Goal: Task Accomplishment & Management: Manage account settings

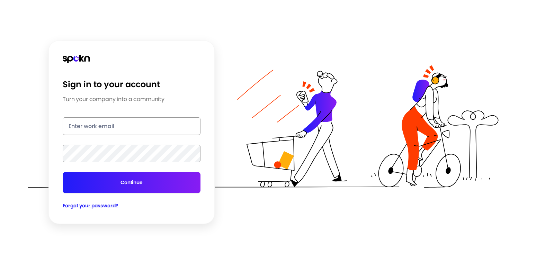
click at [119, 128] on input "email" at bounding box center [132, 126] width 138 height 18
click at [148, 123] on input "email" at bounding box center [132, 126] width 138 height 18
type input "[PERSON_NAME][EMAIL_ADDRESS][PERSON_NAME][DOMAIN_NAME]"
click at [101, 204] on span "Forgot your password?" at bounding box center [91, 205] width 56 height 7
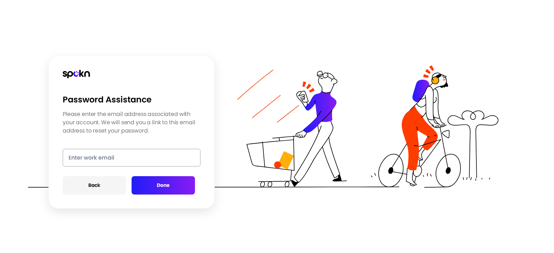
click at [120, 153] on input "email" at bounding box center [132, 158] width 138 height 18
type input "[PERSON_NAME][EMAIL_ADDRESS][PERSON_NAME][DOMAIN_NAME]"
click button "Back" at bounding box center [94, 185] width 63 height 18
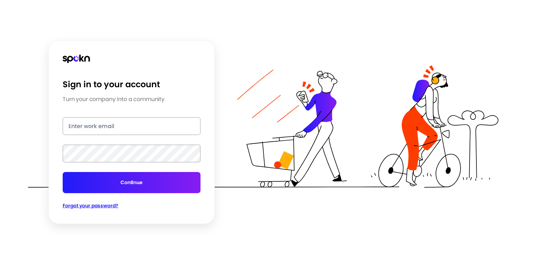
click at [107, 203] on span "Forgot your password?" at bounding box center [91, 205] width 56 height 7
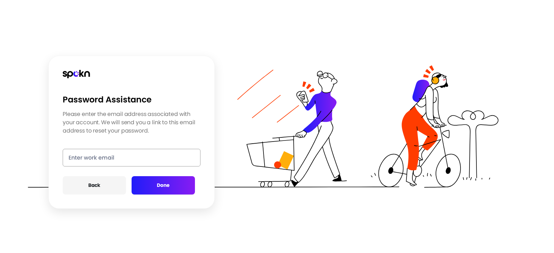
click at [102, 162] on input "email" at bounding box center [132, 158] width 138 height 18
click at [177, 187] on button "Done" at bounding box center [162, 185] width 63 height 18
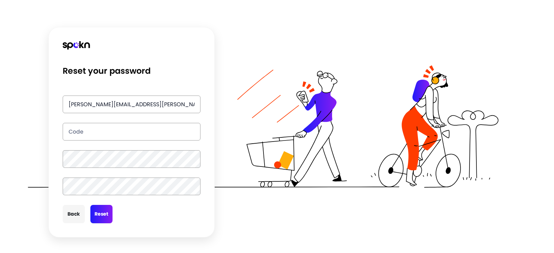
click at [509, 207] on div "Reset your password [PERSON_NAME][EMAIL_ADDRESS][PERSON_NAME][DOMAIN_NAME] Back…" at bounding box center [277, 126] width 554 height 253
click at [76, 132] on input "text" at bounding box center [132, 132] width 138 height 18
click at [76, 221] on button "Back" at bounding box center [74, 214] width 22 height 18
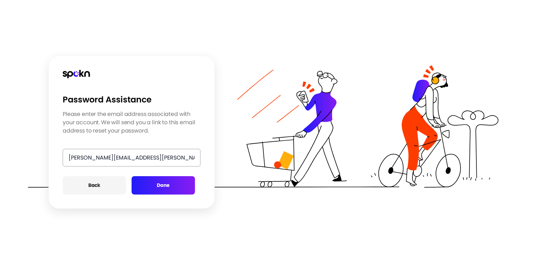
click at [176, 185] on button "Done" at bounding box center [162, 185] width 63 height 18
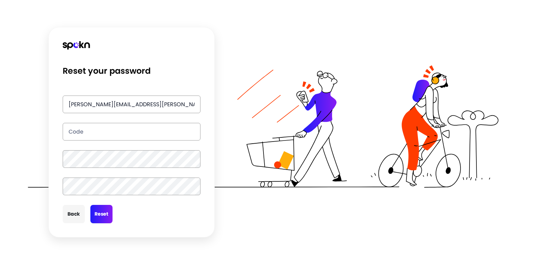
click at [180, 102] on input "[PERSON_NAME][EMAIL_ADDRESS][PERSON_NAME][DOMAIN_NAME]" at bounding box center [132, 104] width 138 height 18
click at [69, 215] on button "Back" at bounding box center [74, 214] width 22 height 18
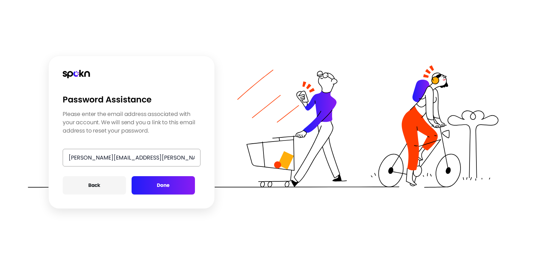
click at [180, 157] on input "[PERSON_NAME][EMAIL_ADDRESS][PERSON_NAME][DOMAIN_NAME]" at bounding box center [132, 158] width 138 height 18
type input "[PERSON_NAME][EMAIL_ADDRESS][PERSON_NAME][DOMAIN_NAME]"
click at [179, 187] on button "Done" at bounding box center [162, 185] width 63 height 18
